Goal: Task Accomplishment & Management: Manage account settings

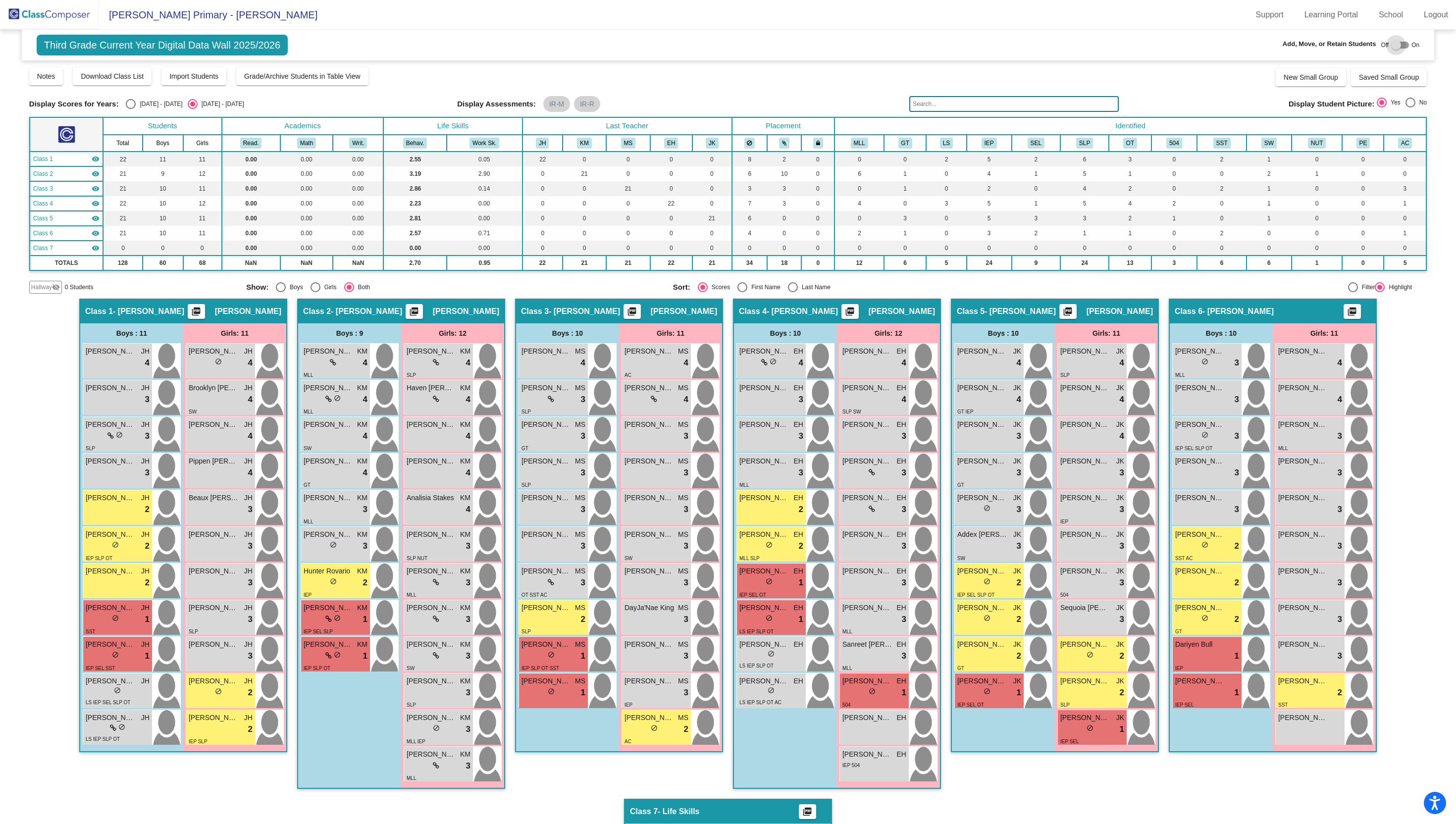
click at [1393, 47] on div at bounding box center [1395, 45] width 10 height 10
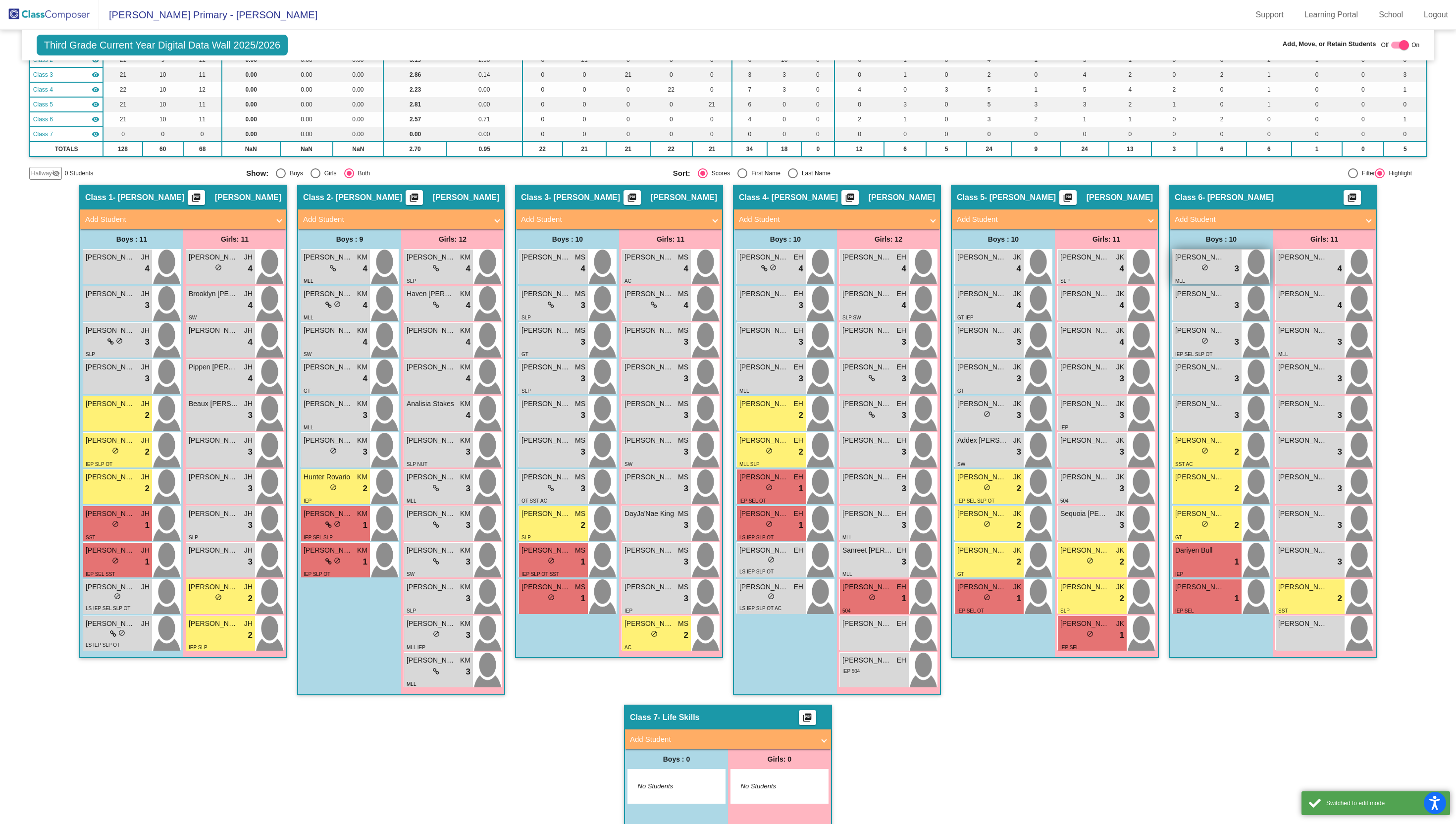
scroll to position [153, 0]
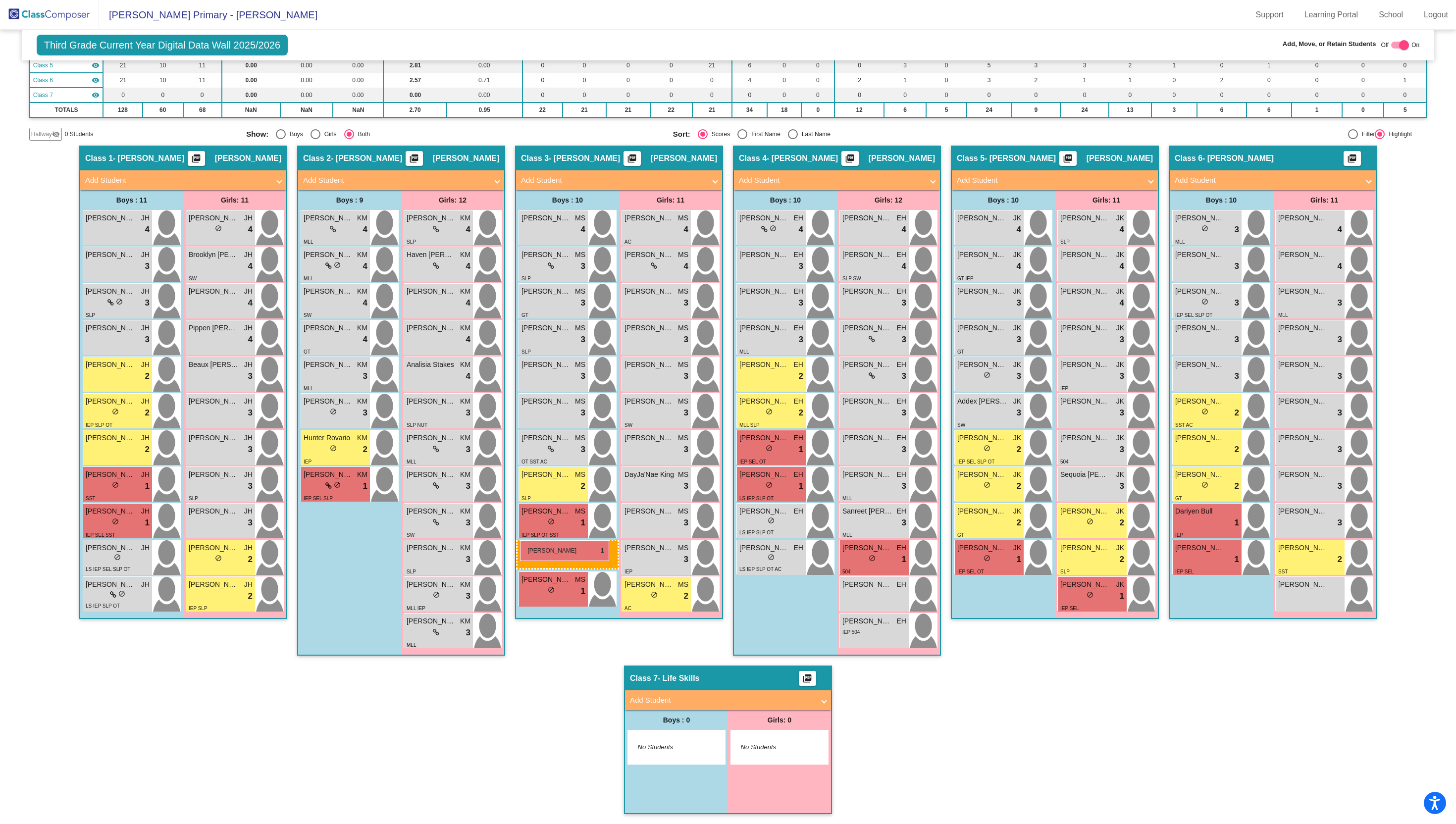
drag, startPoint x: 342, startPoint y: 526, endPoint x: 520, endPoint y: 540, distance: 178.5
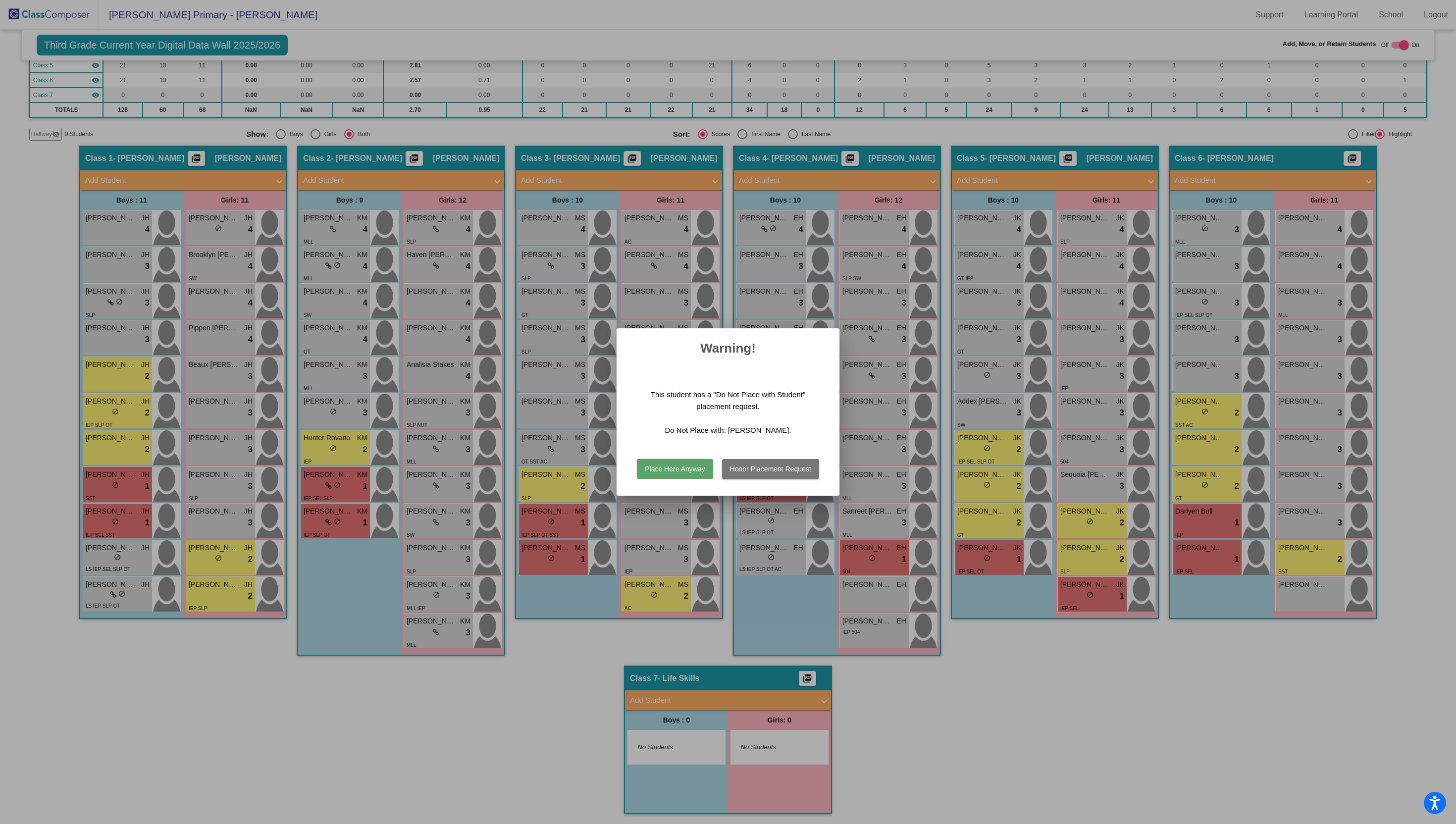
click at [686, 468] on button "Place Here Anyway" at bounding box center [674, 469] width 76 height 20
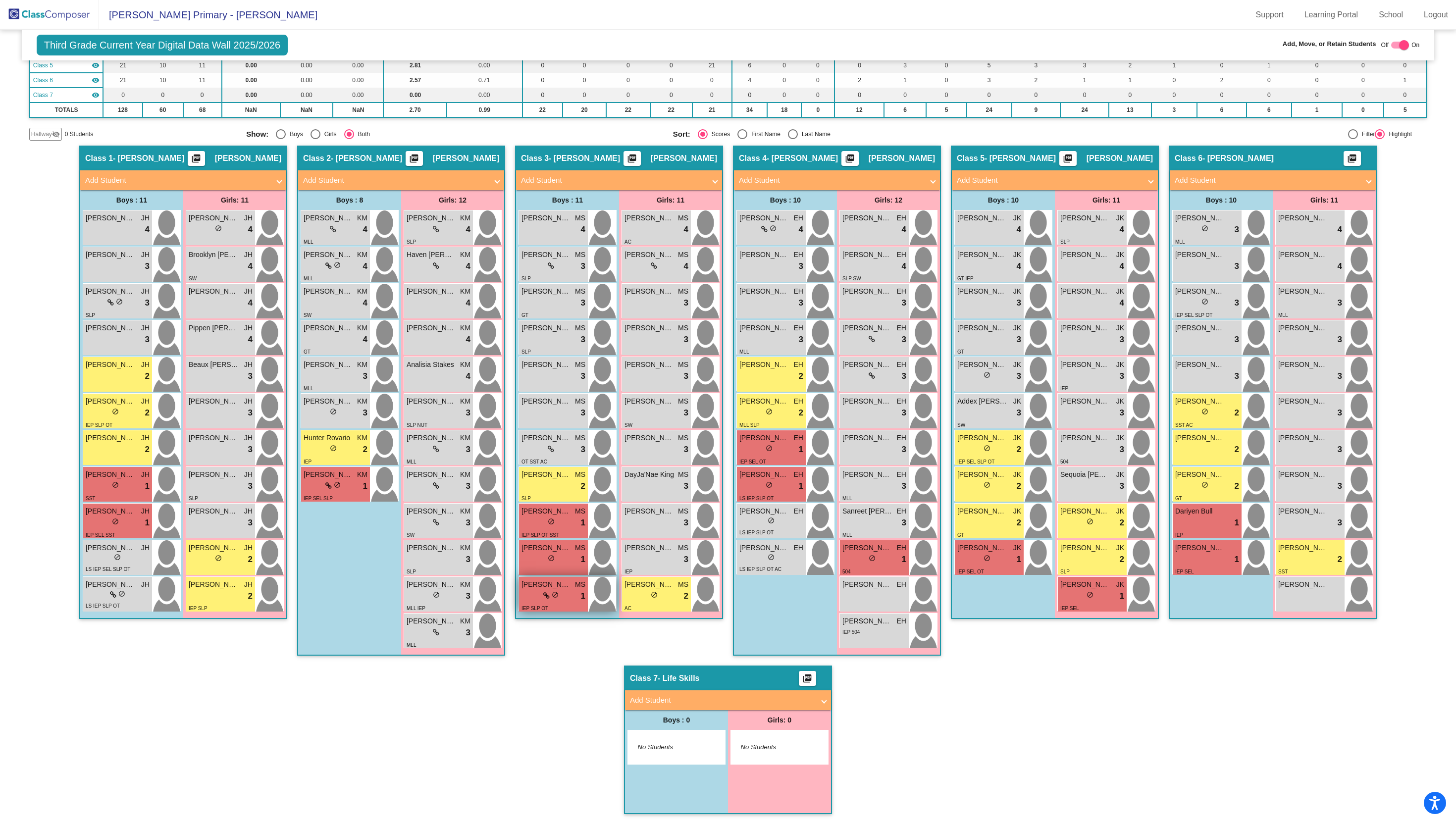
click at [543, 593] on icon at bounding box center [546, 596] width 6 height 7
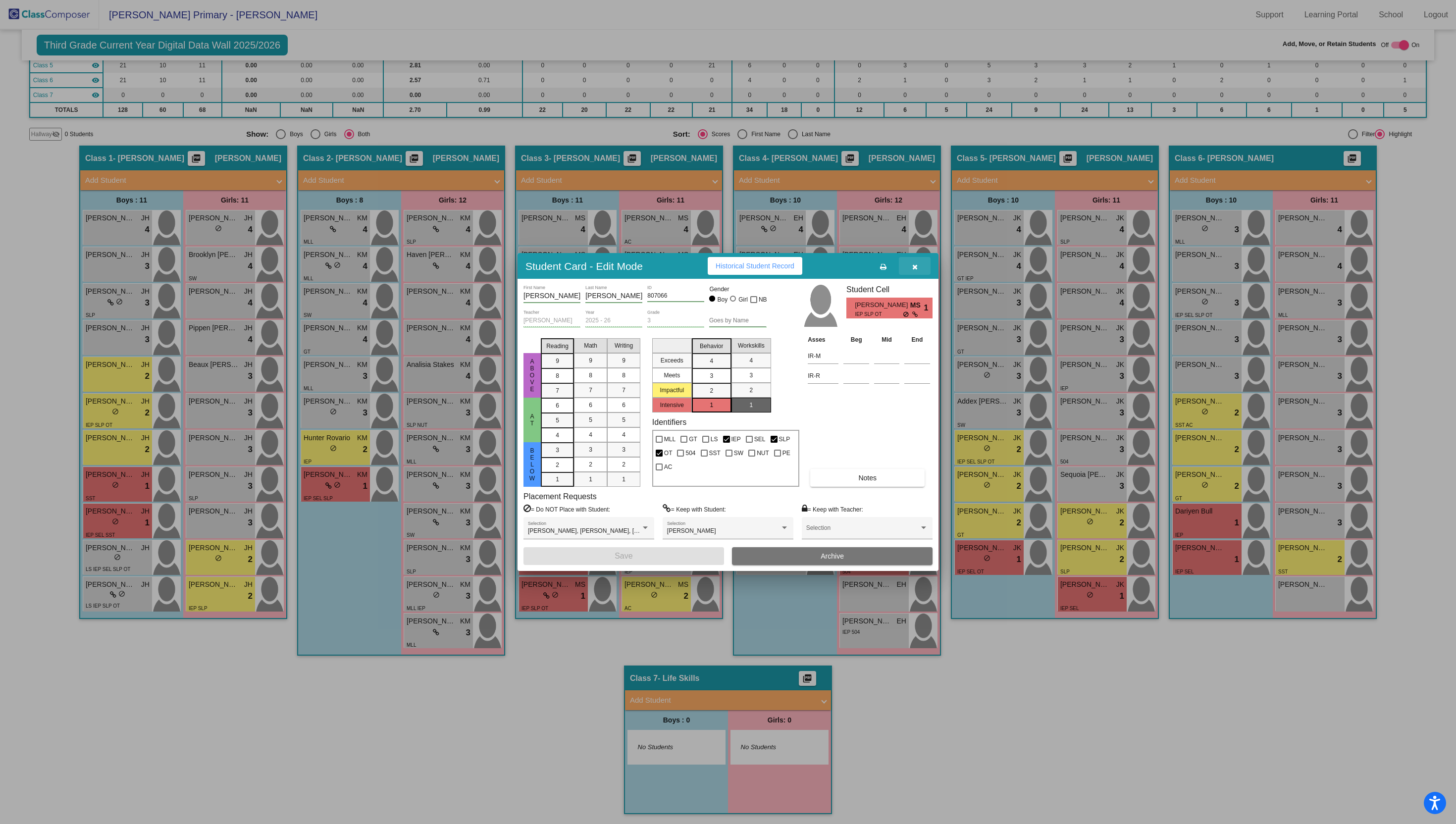
click at [917, 266] on button "button" at bounding box center [914, 266] width 31 height 18
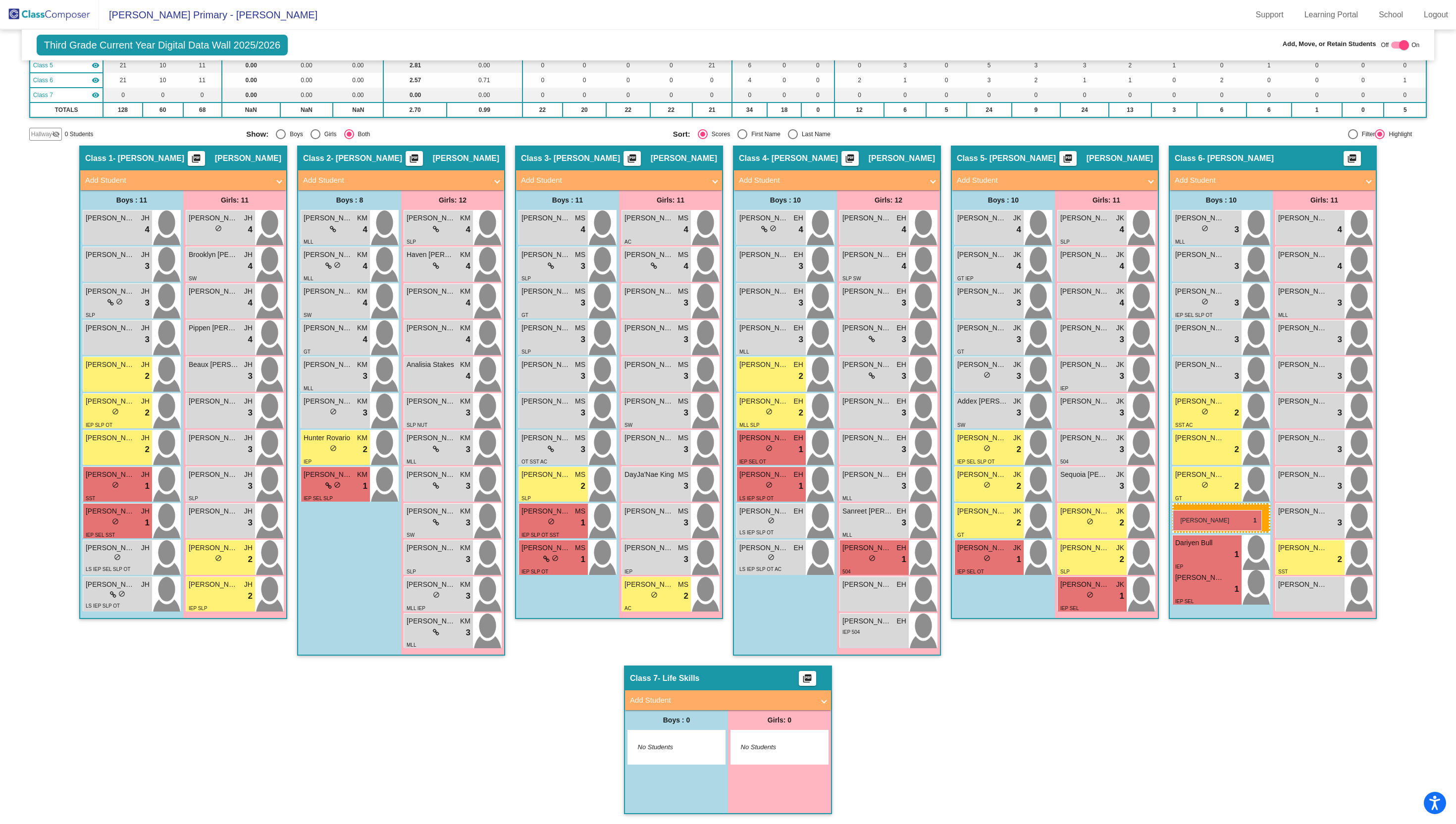
drag, startPoint x: 567, startPoint y: 558, endPoint x: 1172, endPoint y: 506, distance: 607.2
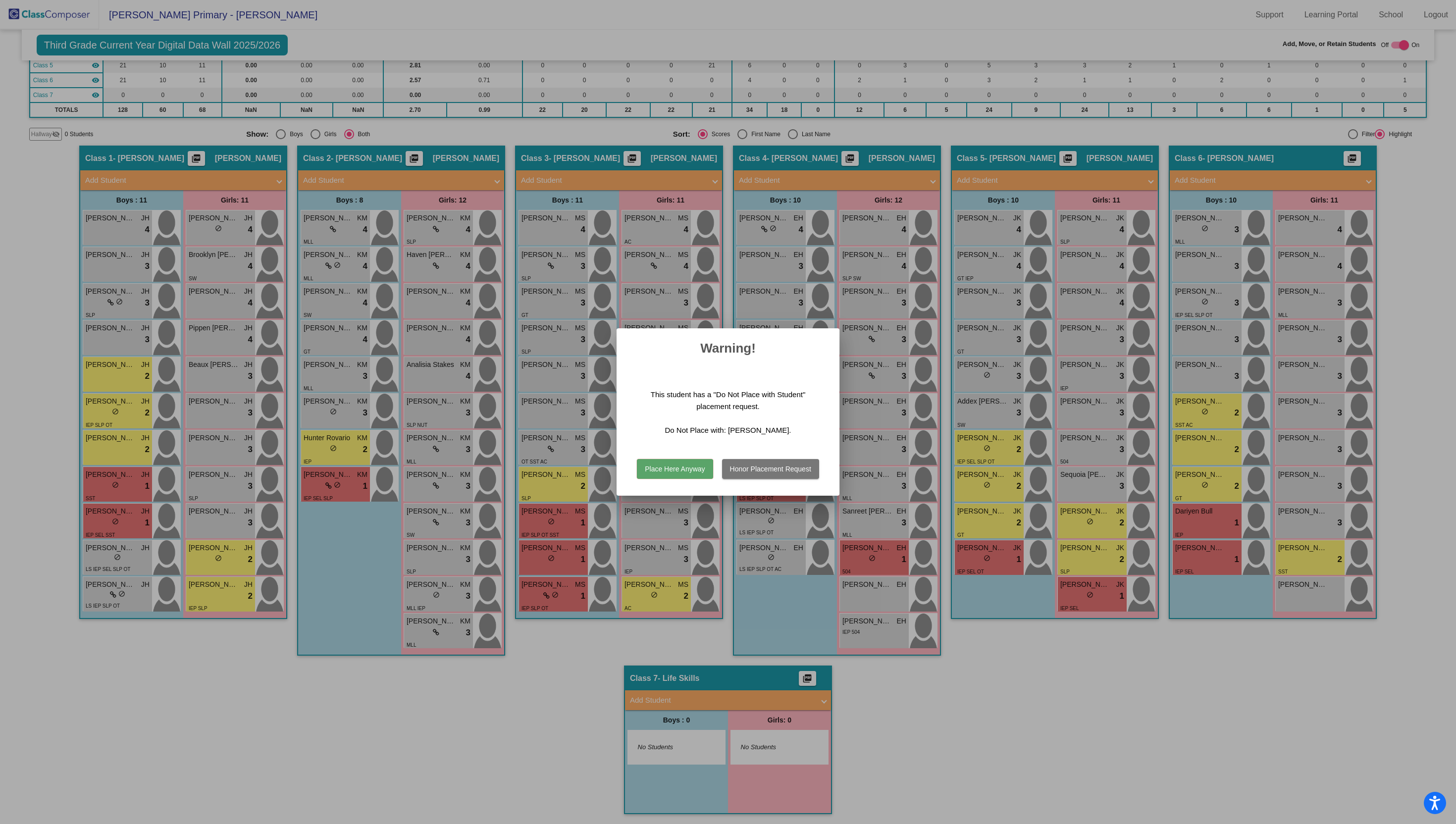
click at [674, 471] on button "Place Here Anyway" at bounding box center [674, 469] width 76 height 20
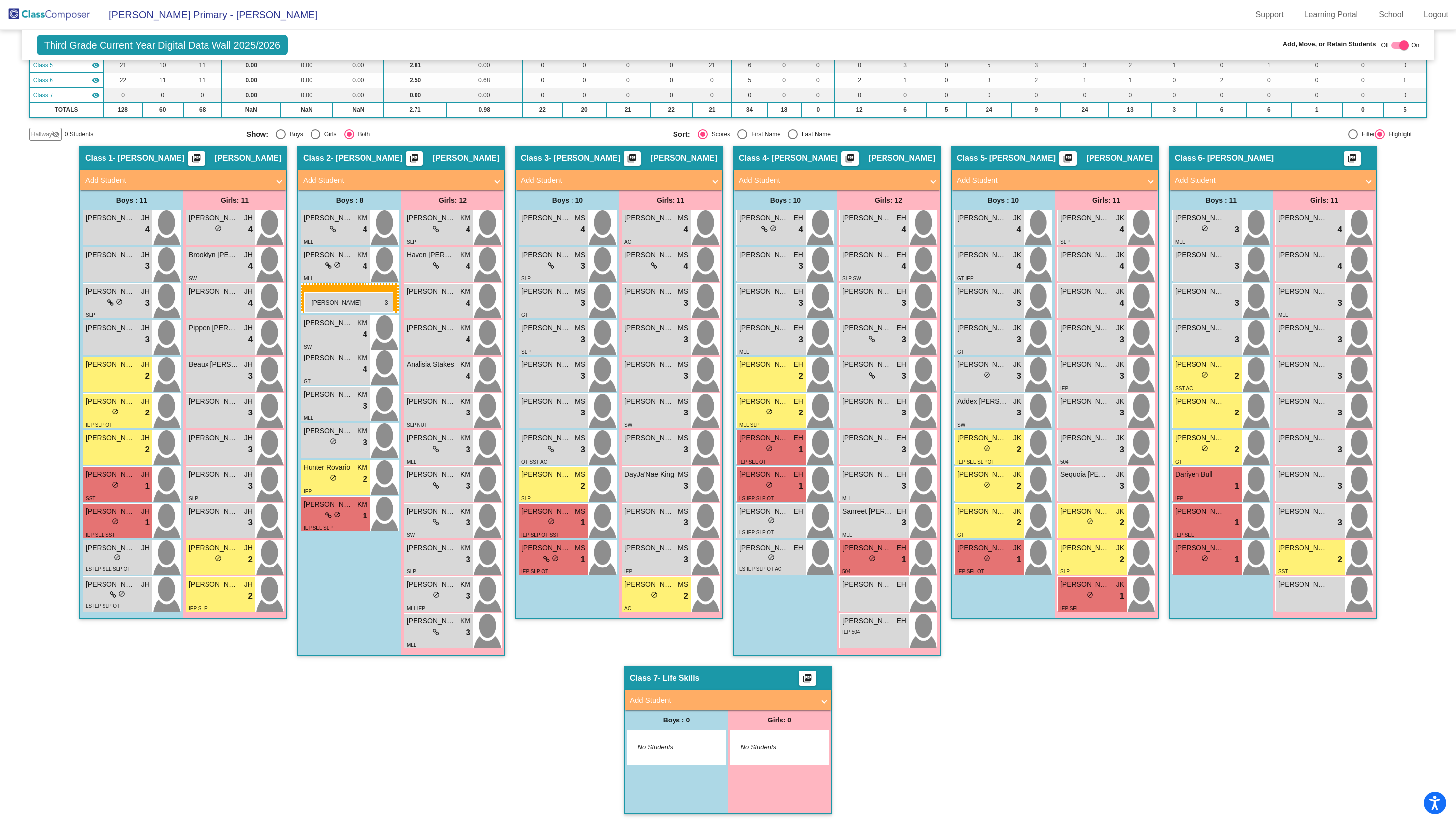
drag, startPoint x: 1180, startPoint y: 296, endPoint x: 304, endPoint y: 292, distance: 876.0
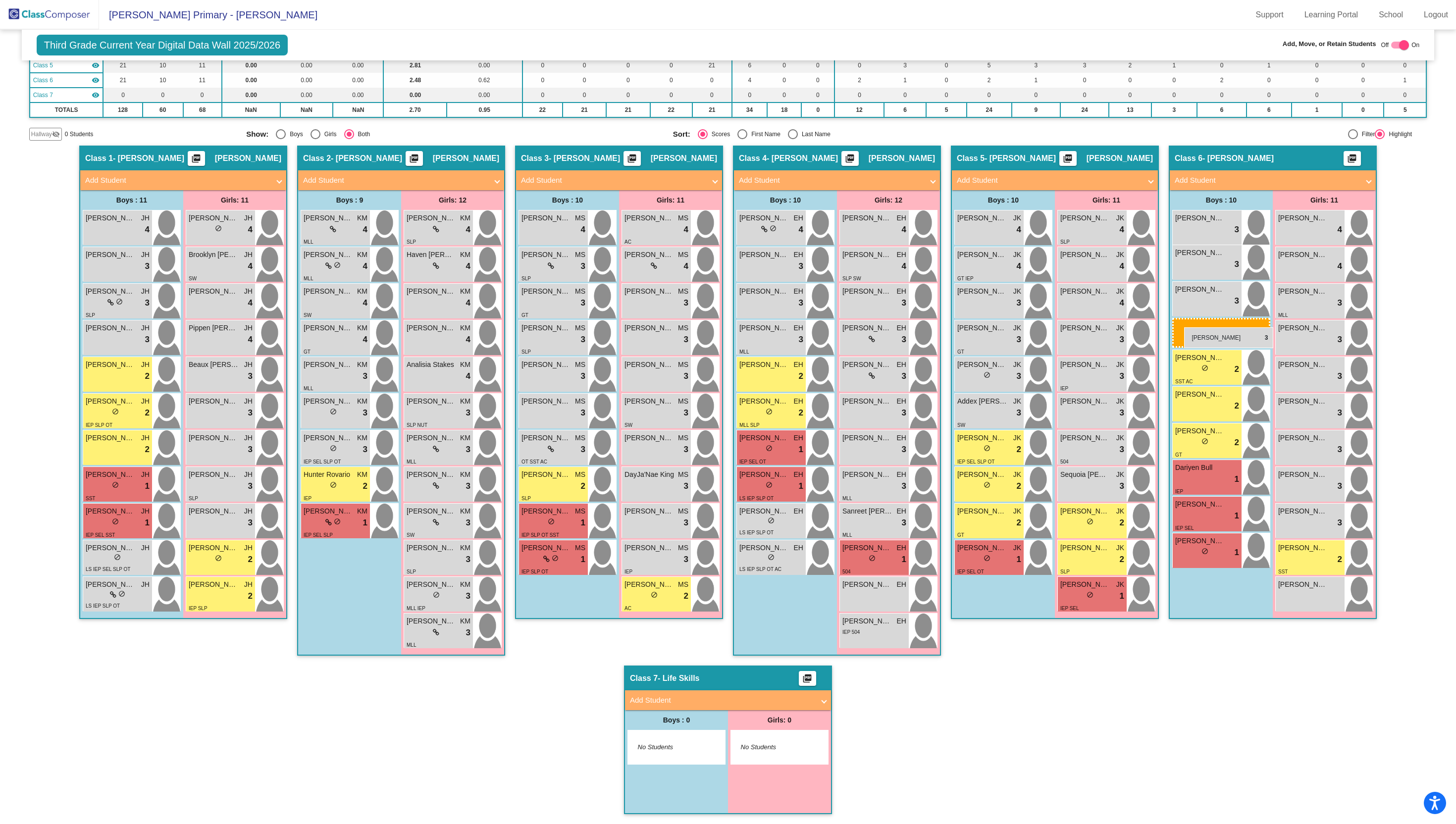
drag, startPoint x: 1184, startPoint y: 224, endPoint x: 1184, endPoint y: 327, distance: 103.0
click at [1188, 233] on div "lock do_not_disturb_alt 3" at bounding box center [1207, 229] width 64 height 13
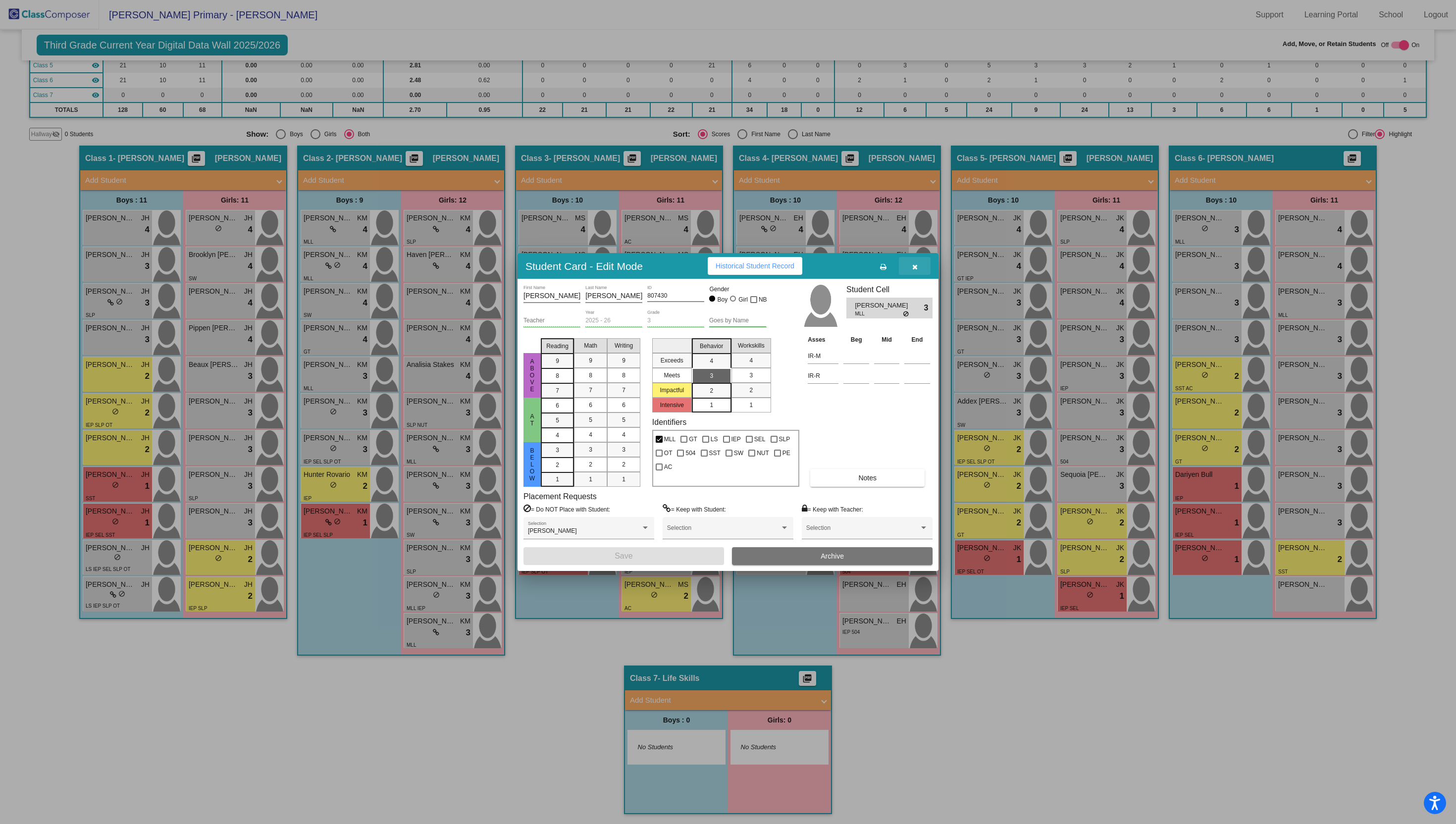
click at [914, 267] on icon "button" at bounding box center [914, 267] width 5 height 7
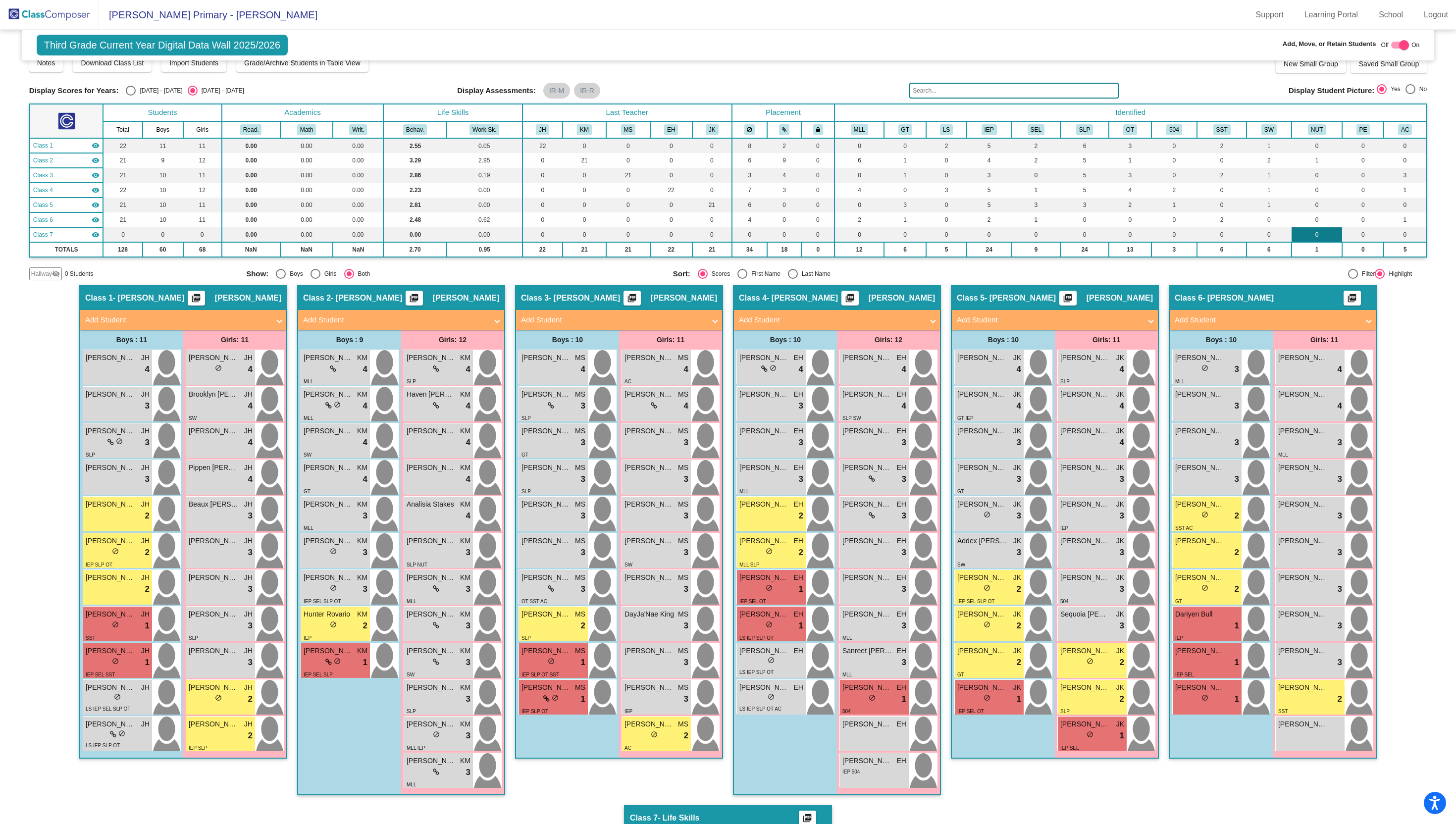
scroll to position [0, 0]
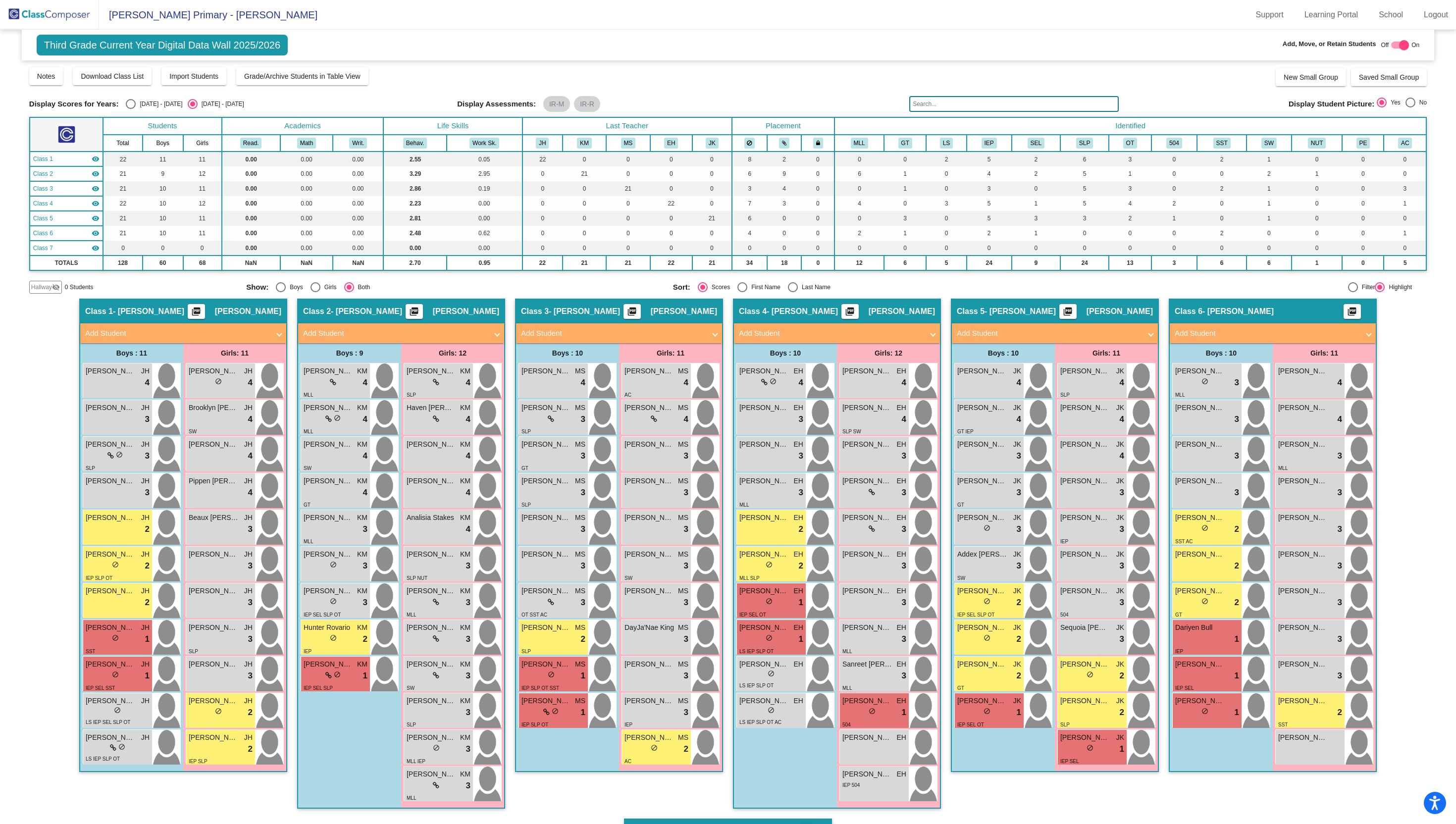
click at [1399, 47] on div at bounding box center [1404, 45] width 10 height 10
checkbox input "false"
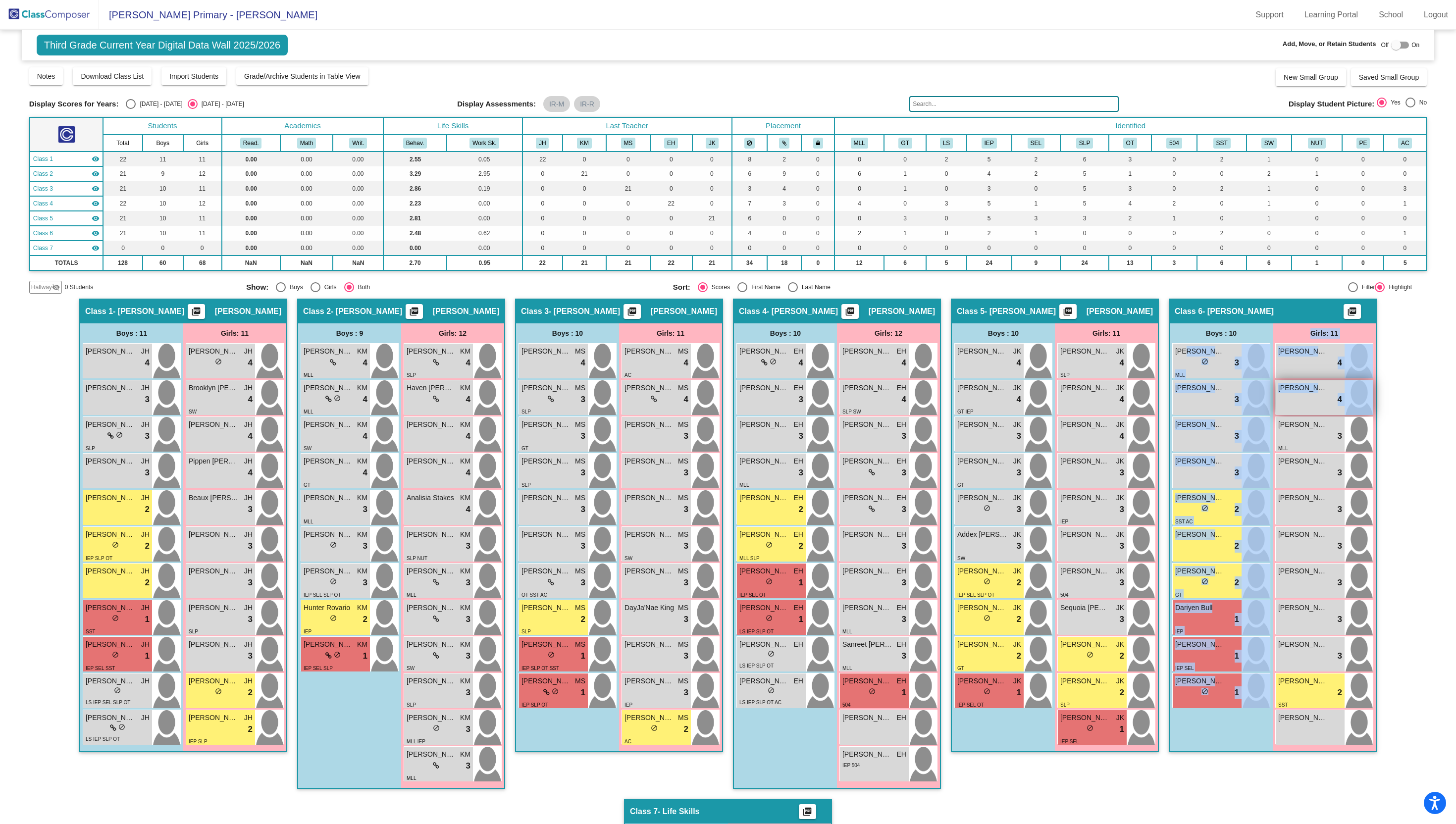
drag, startPoint x: 1183, startPoint y: 355, endPoint x: 1359, endPoint y: 390, distance: 179.4
click at [1359, 390] on div "Boys : 10 [PERSON_NAME] lock do_not_disturb_alt 3 MLL [PERSON_NAME] lock do_not…" at bounding box center [1273, 537] width 206 height 428
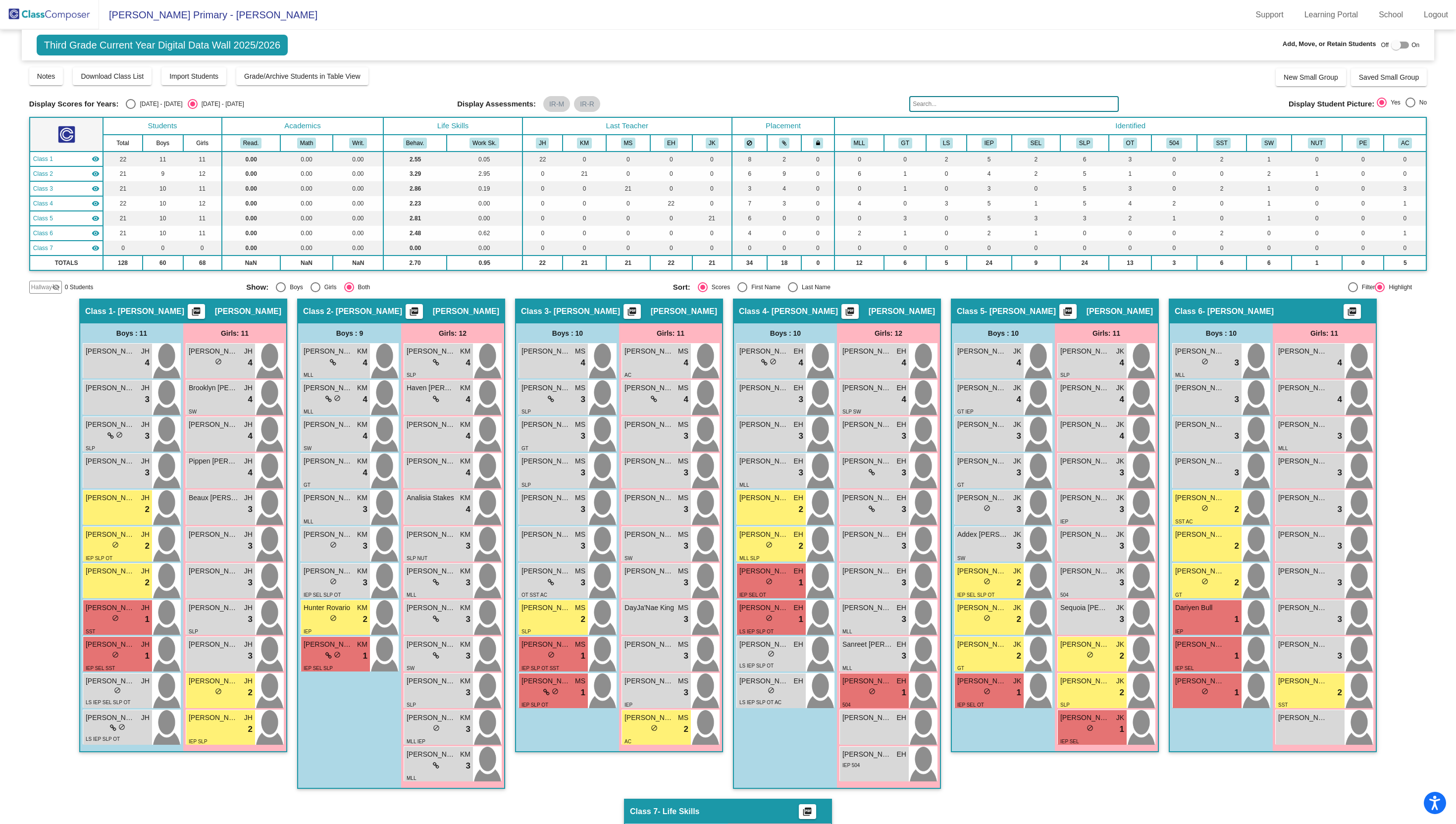
click at [1446, 395] on mat-sidenav-content "Third Grade Current Year Digital Data Wall 2025/2026 Add, Move, or Retain Stude…" at bounding box center [728, 427] width 1456 height 794
drag, startPoint x: 1212, startPoint y: 372, endPoint x: 1314, endPoint y: 738, distance: 379.9
click at [1315, 740] on div "Boys : 10 [PERSON_NAME] lock do_not_disturb_alt 3 MLL [PERSON_NAME] lock do_not…" at bounding box center [1273, 537] width 206 height 428
copy div "[PERSON_NAME] lock do_not_disturb_alt 3 [PERSON_NAME] lock do_not_disturb_alt […"
click at [1177, 353] on span "[PERSON_NAME]" at bounding box center [1200, 351] width 50 height 10
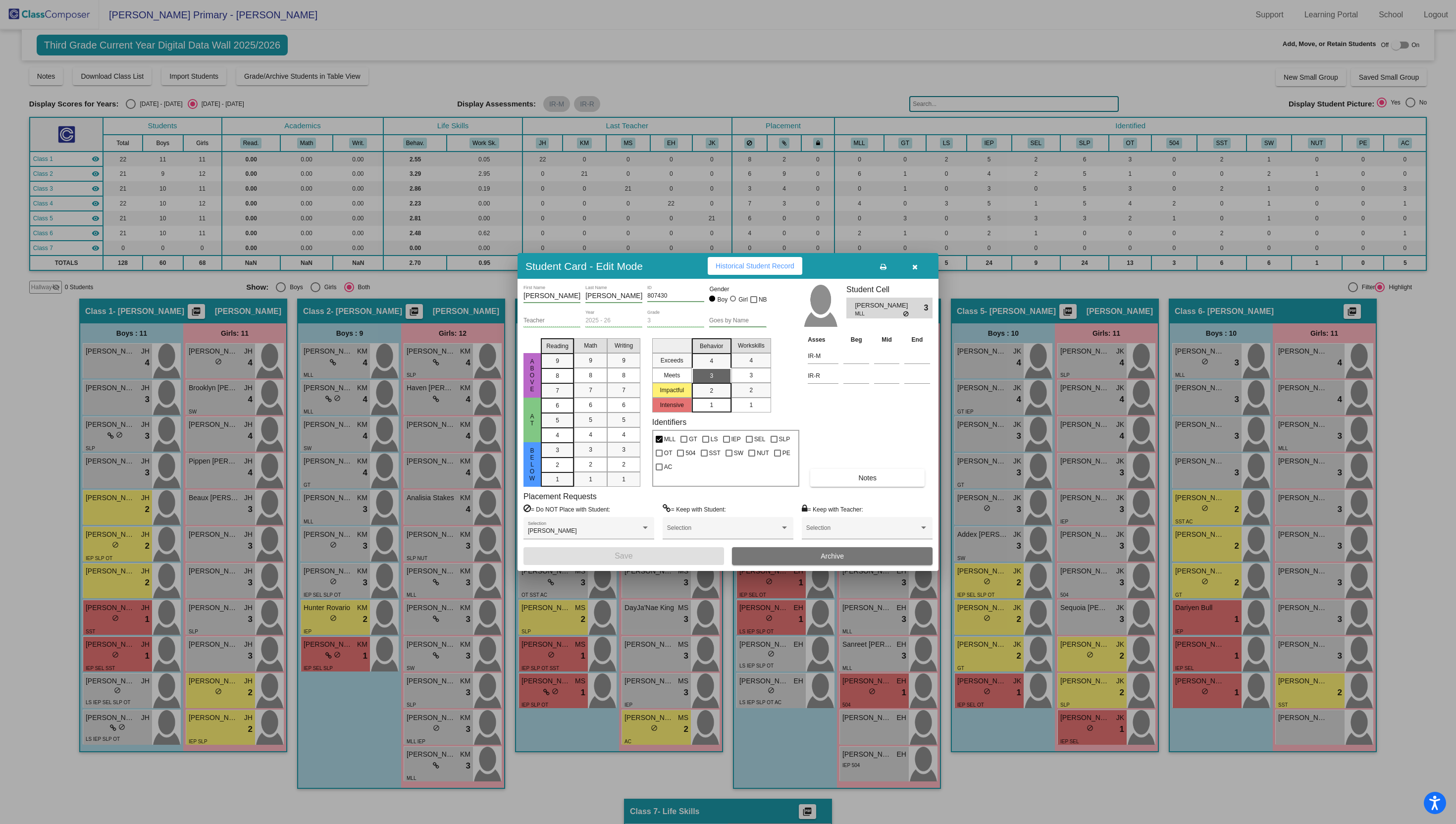
click at [913, 267] on icon "button" at bounding box center [914, 267] width 5 height 7
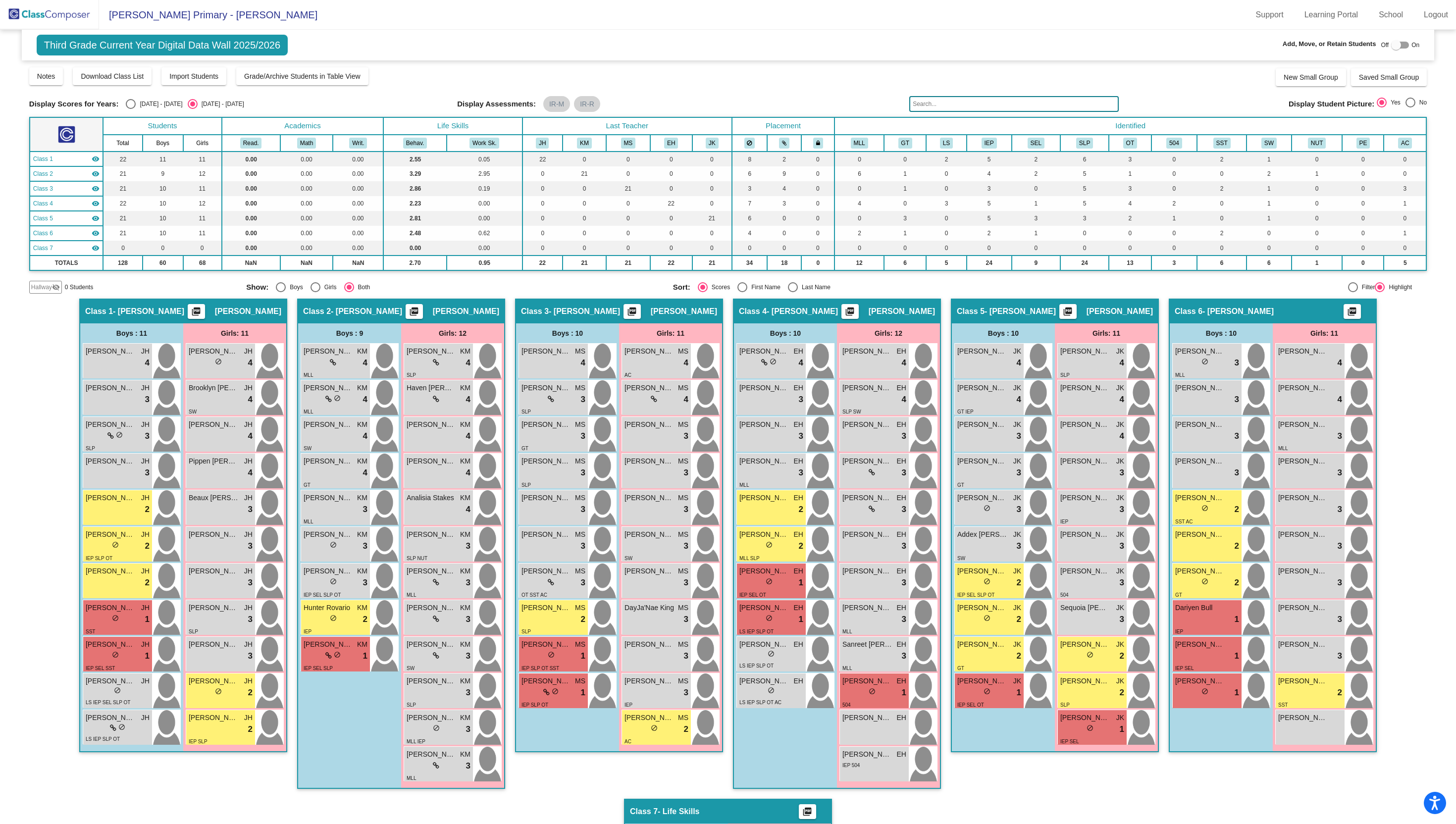
click at [1228, 743] on div "Boys : 10 [PERSON_NAME] lock do_not_disturb_alt 3 MLL [PERSON_NAME] lock do_not…" at bounding box center [1221, 537] width 103 height 428
drag, startPoint x: 1326, startPoint y: 735, endPoint x: 1172, endPoint y: 353, distance: 411.9
click at [1172, 353] on div "Boys : 10 [PERSON_NAME] lock do_not_disturb_alt 3 MLL [PERSON_NAME] lock do_not…" at bounding box center [1273, 537] width 206 height 428
copy div "[PERSON_NAME] lock do_not_disturb_alt 3 MLL [PERSON_NAME] lock do_not_disturb_a…"
click at [124, 73] on span "Download Class List" at bounding box center [112, 76] width 63 height 8
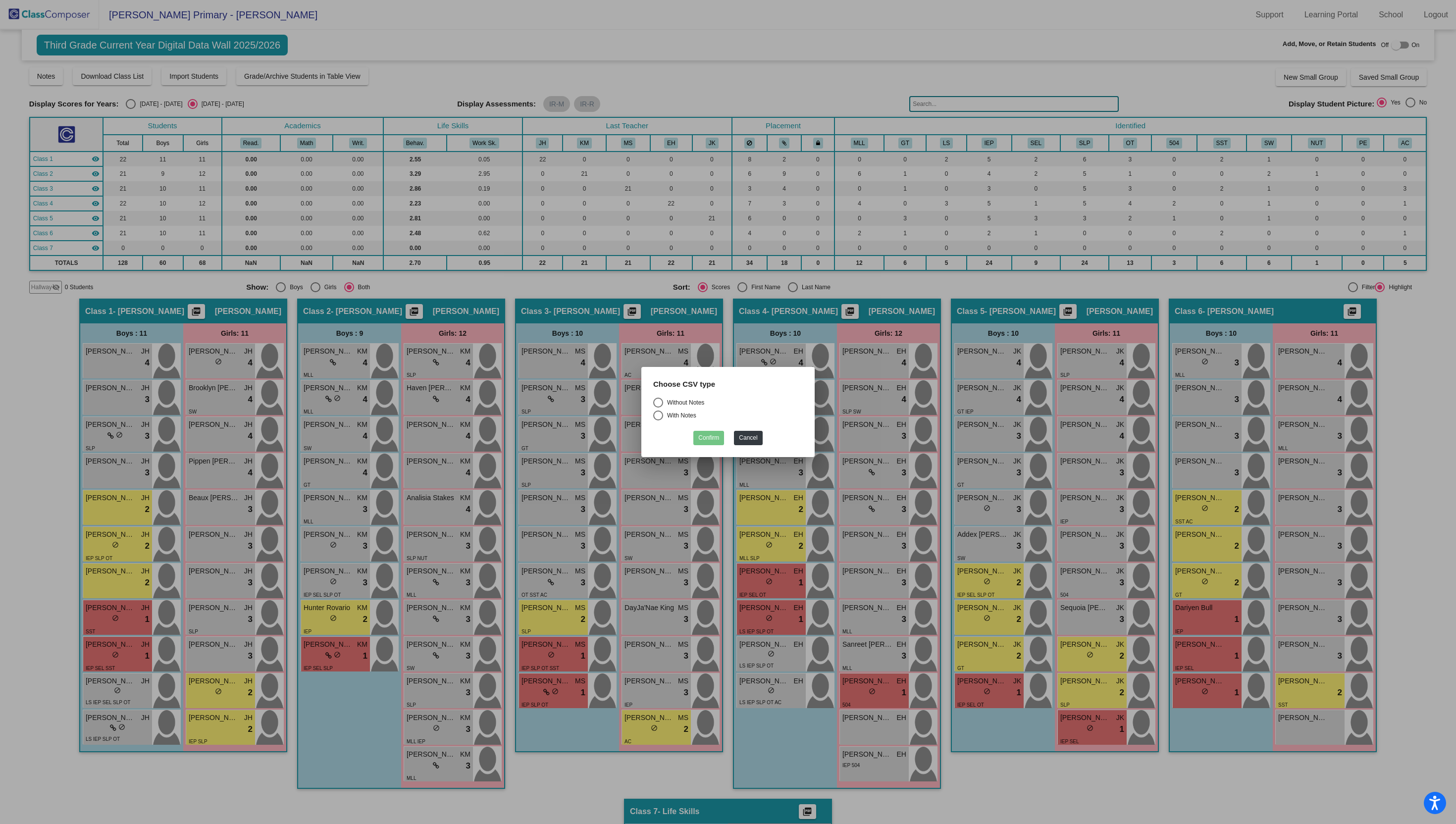
click at [665, 401] on div "Without Notes" at bounding box center [683, 402] width 41 height 9
click at [658, 408] on input "Without Notes" at bounding box center [658, 408] width 1 height 1
radio input "true"
click at [704, 440] on button "Confirm" at bounding box center [708, 438] width 31 height 15
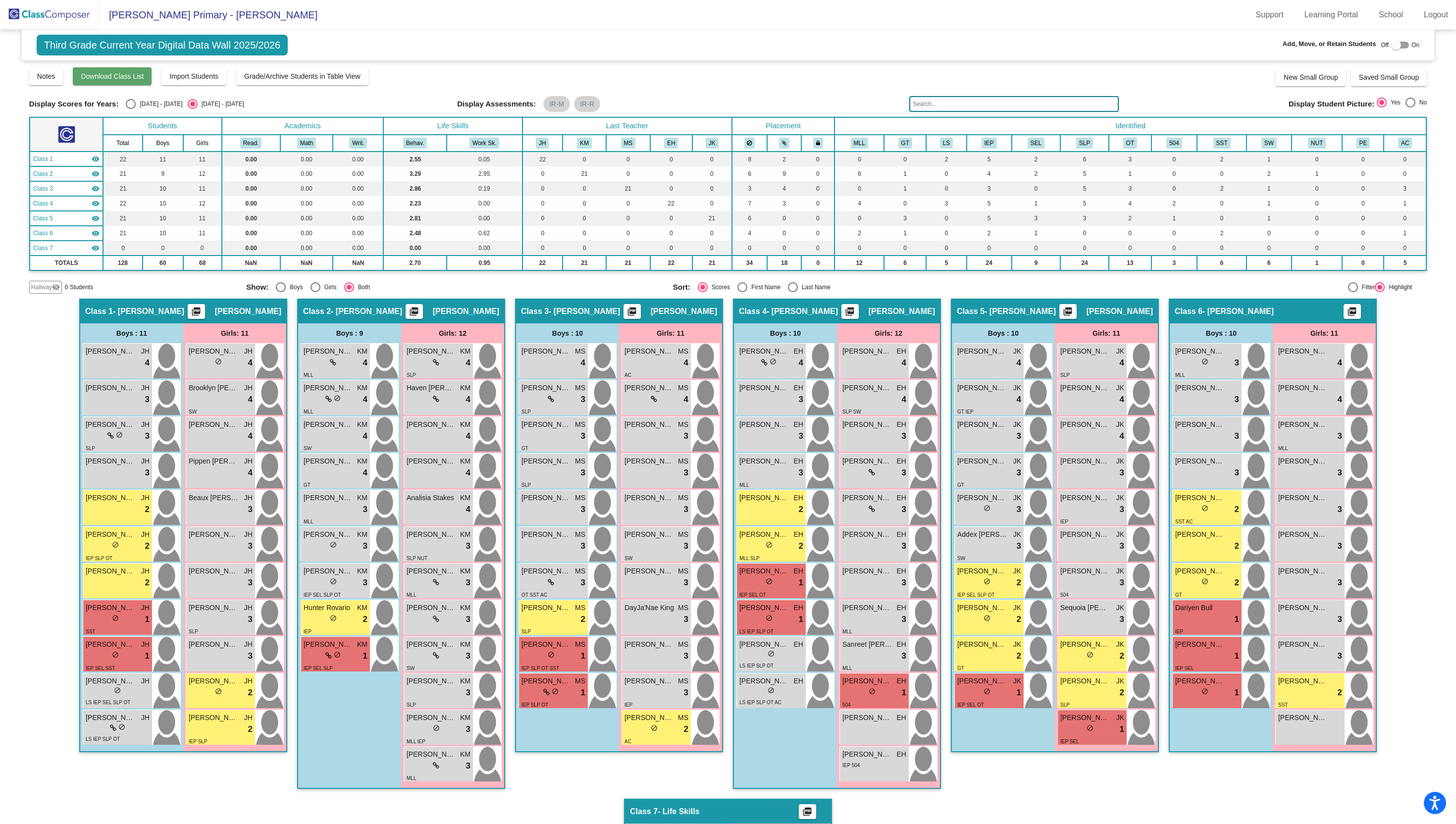
click at [104, 79] on span "Download Class List" at bounding box center [112, 76] width 63 height 8
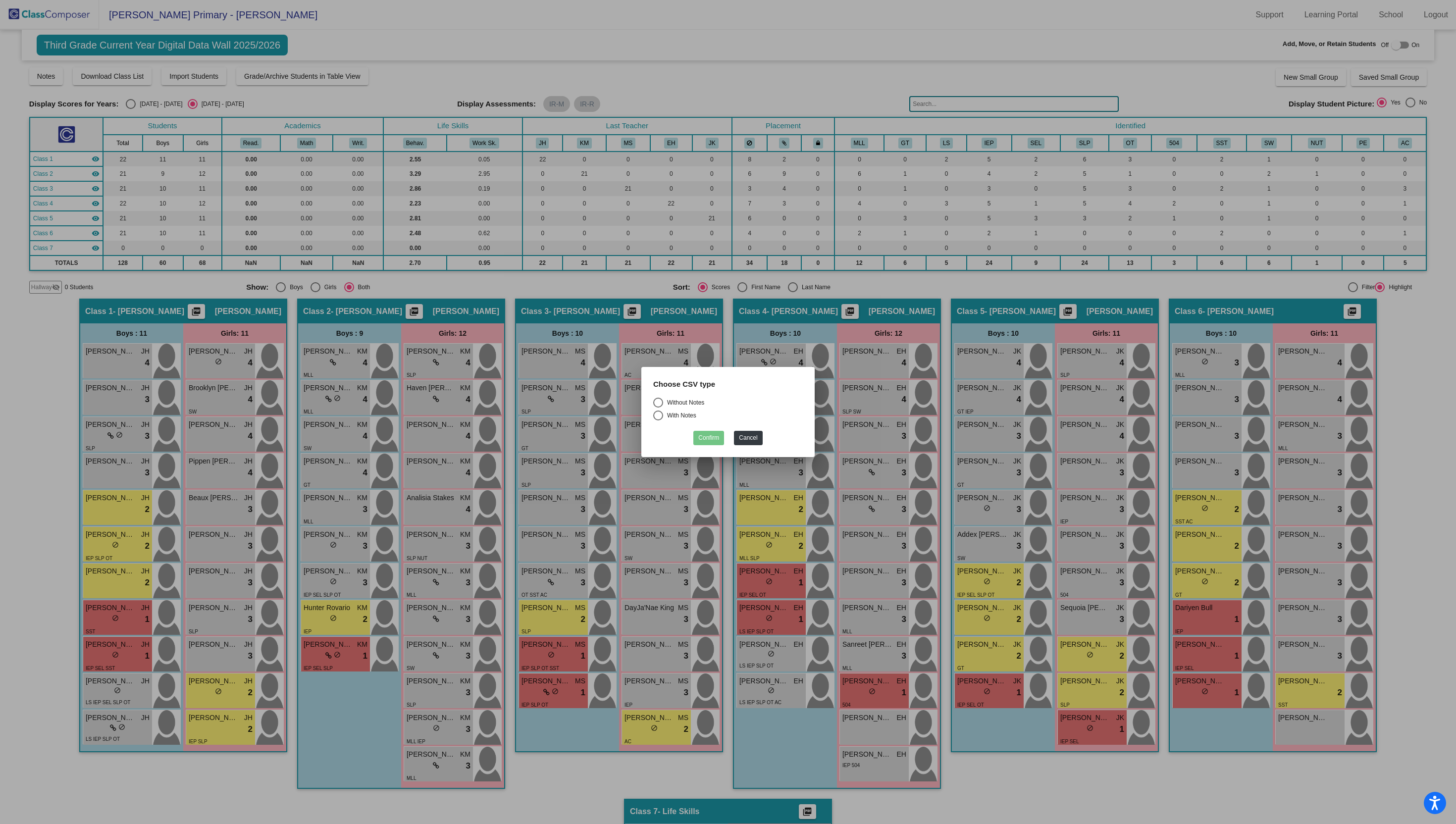
click at [662, 403] on div "Select an option" at bounding box center [658, 402] width 10 height 10
click at [658, 408] on input "Without Notes" at bounding box center [658, 408] width 1 height 1
radio input "true"
click at [712, 438] on button "Confirm" at bounding box center [708, 438] width 31 height 15
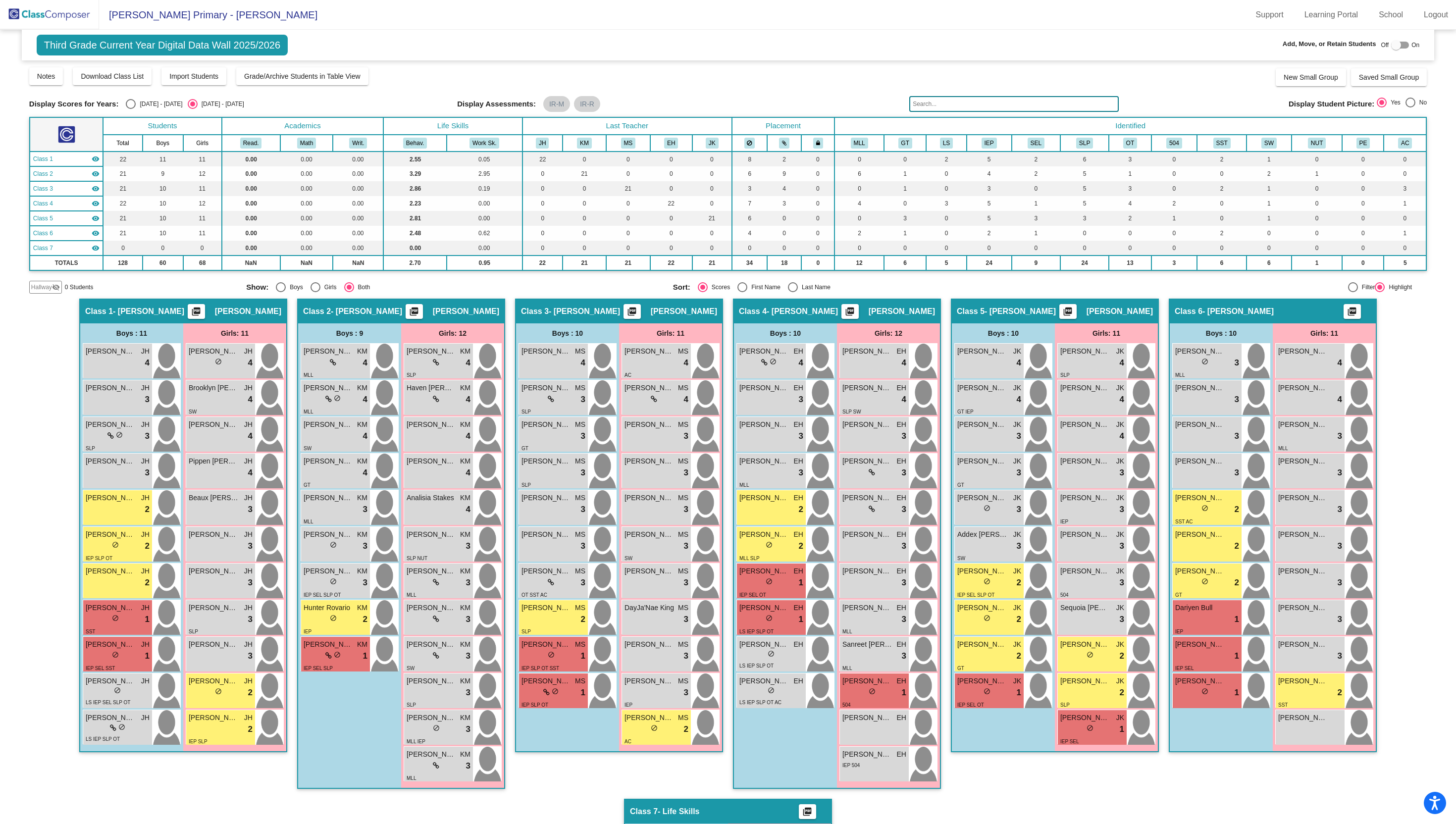
click at [1133, 24] on mat-toolbar "[PERSON_NAME] Primary - [PERSON_NAME] Support Learning Portal School Logout" at bounding box center [728, 15] width 1456 height 30
click at [1443, 405] on mat-sidenav-content "Third Grade Current Year Digital Data Wall 2025/2026 Add, Move, or Retain Stude…" at bounding box center [728, 427] width 1456 height 794
